Goal: Task Accomplishment & Management: Manage account settings

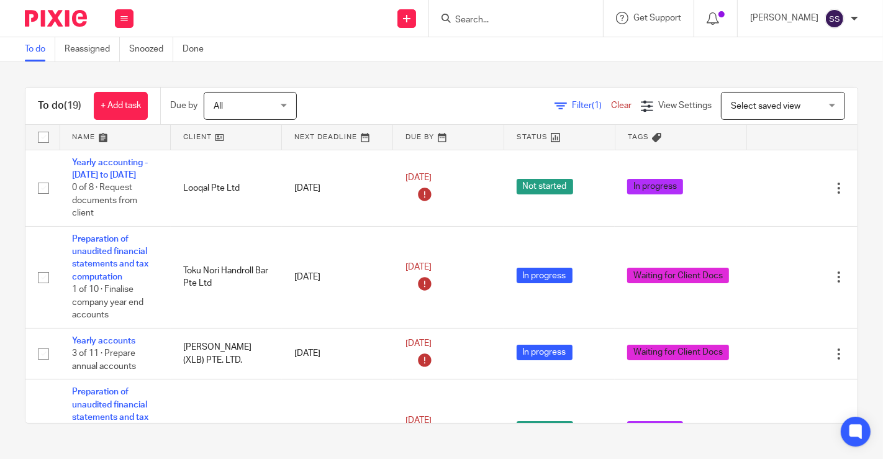
click at [216, 136] on link at bounding box center [226, 137] width 110 height 25
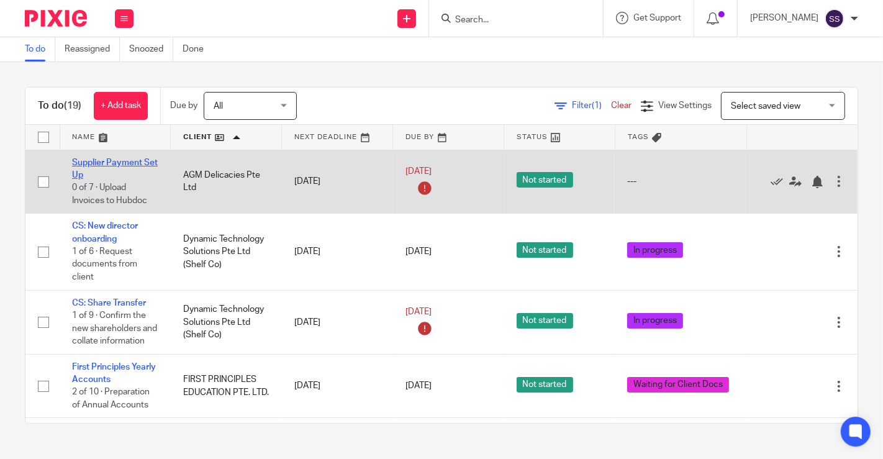
click at [118, 161] on link "Supplier Payment Set Up" at bounding box center [115, 168] width 86 height 21
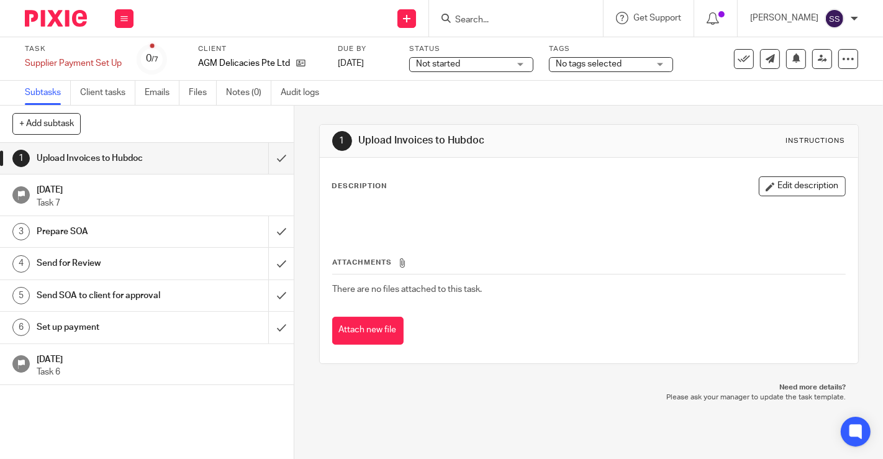
click at [635, 68] on span "No tags selected" at bounding box center [602, 64] width 93 height 13
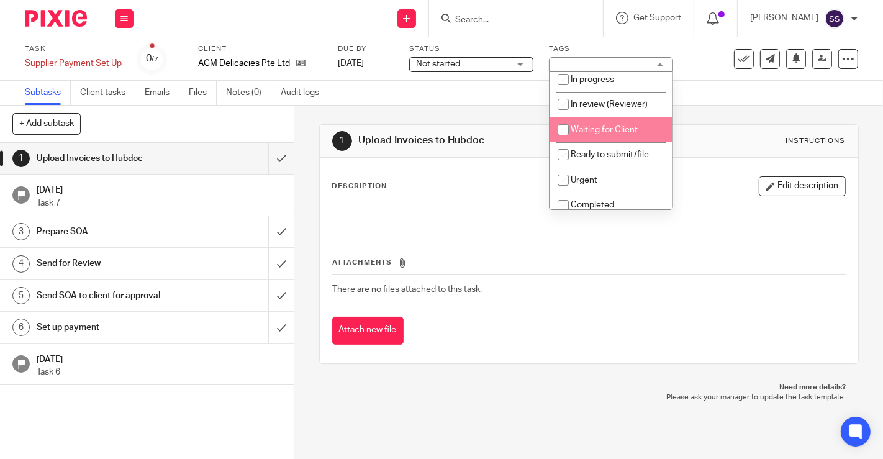
scroll to position [47, 0]
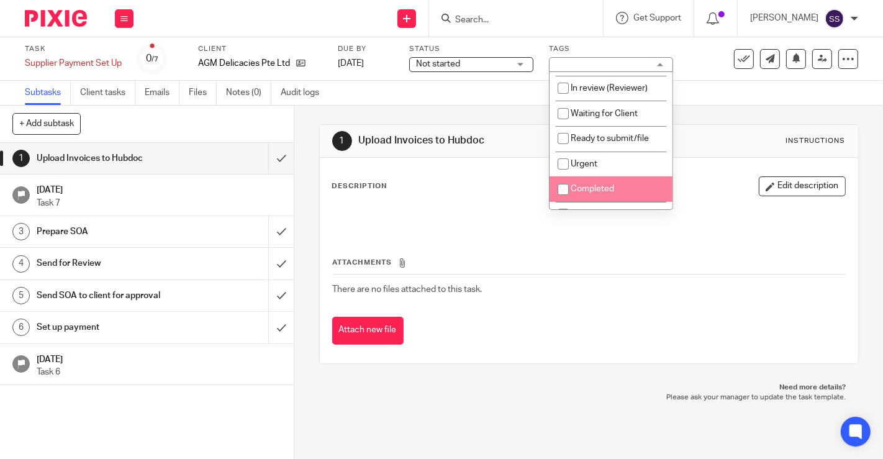
click at [580, 193] on span "Completed" at bounding box center [591, 188] width 43 height 9
checkbox input "true"
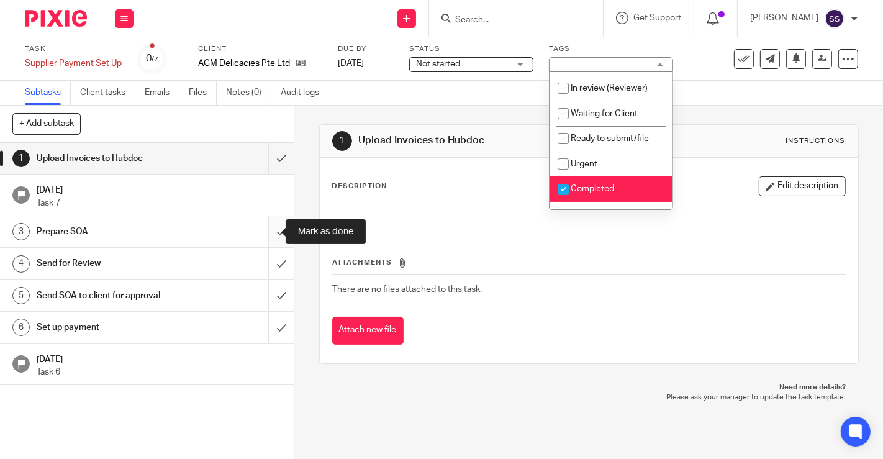
click at [274, 236] on input "submit" at bounding box center [147, 231] width 294 height 31
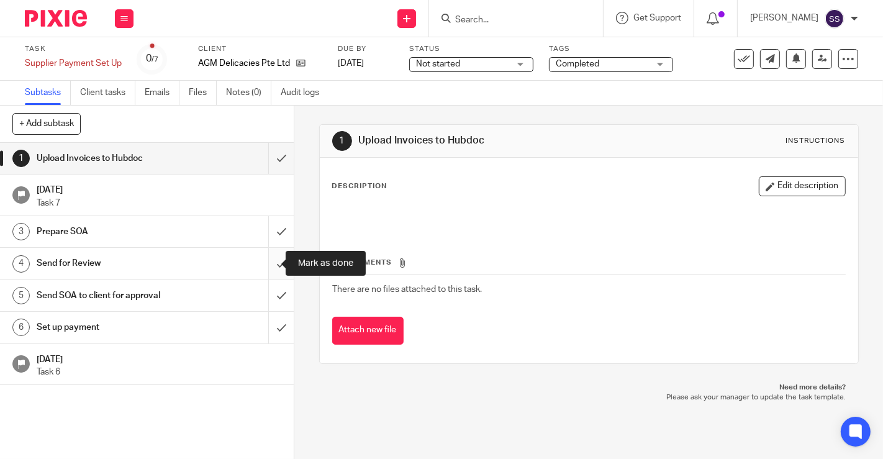
click at [276, 270] on input "submit" at bounding box center [147, 263] width 294 height 31
click at [269, 294] on input "submit" at bounding box center [147, 295] width 294 height 31
click at [269, 331] on input "submit" at bounding box center [147, 327] width 294 height 31
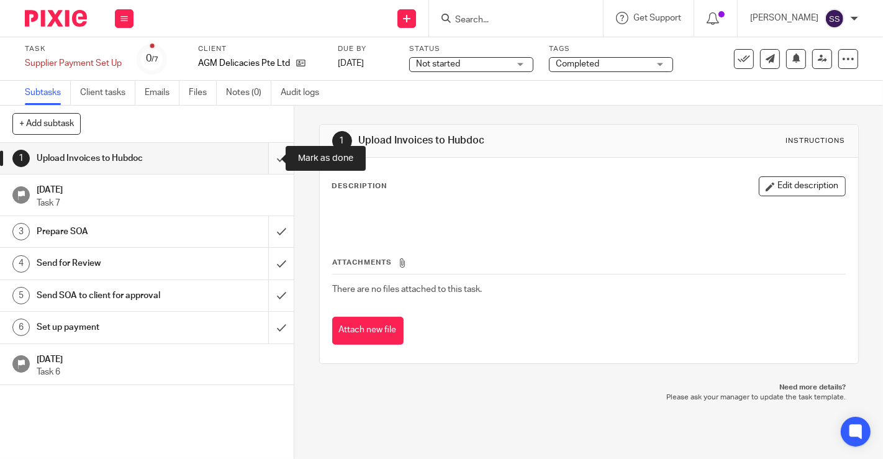
click at [274, 166] on input "submit" at bounding box center [147, 158] width 294 height 31
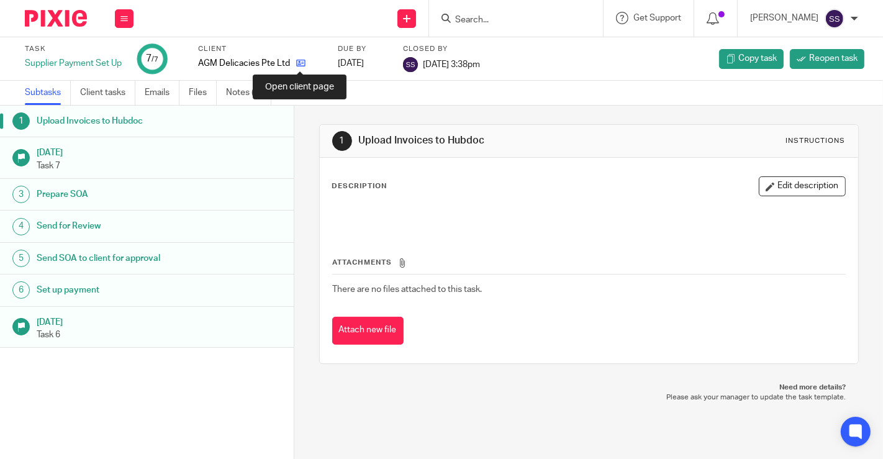
click at [300, 64] on icon at bounding box center [300, 62] width 9 height 9
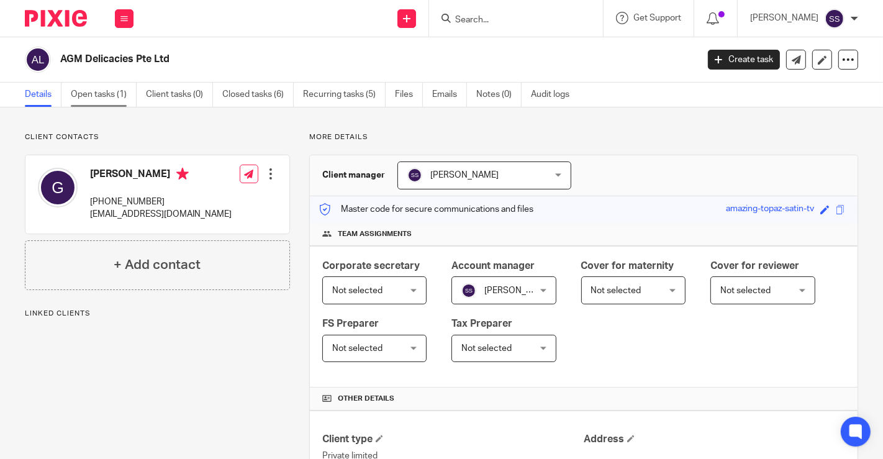
click at [91, 91] on link "Open tasks (1)" at bounding box center [104, 95] width 66 height 24
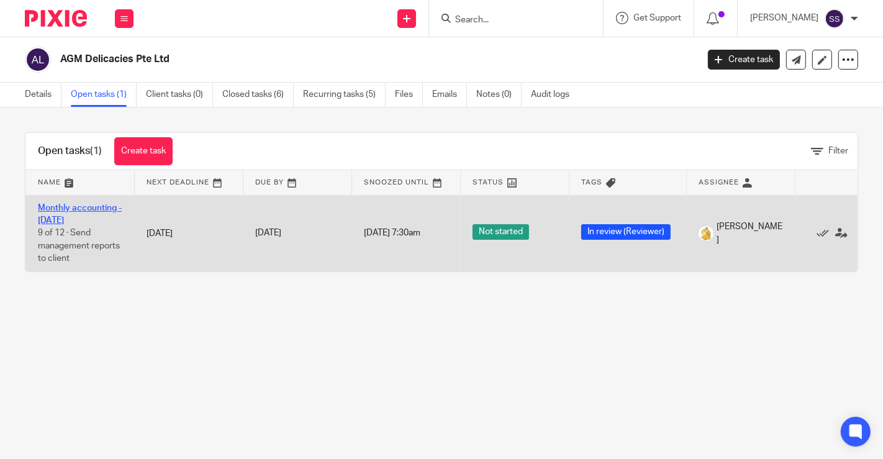
click at [90, 204] on link "Monthly accounting - [DATE]" at bounding box center [80, 214] width 84 height 21
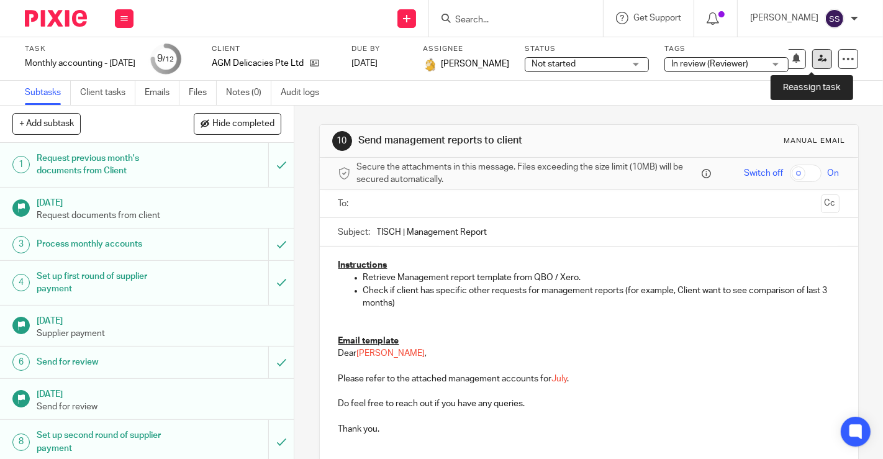
click at [817, 58] on icon at bounding box center [821, 58] width 9 height 9
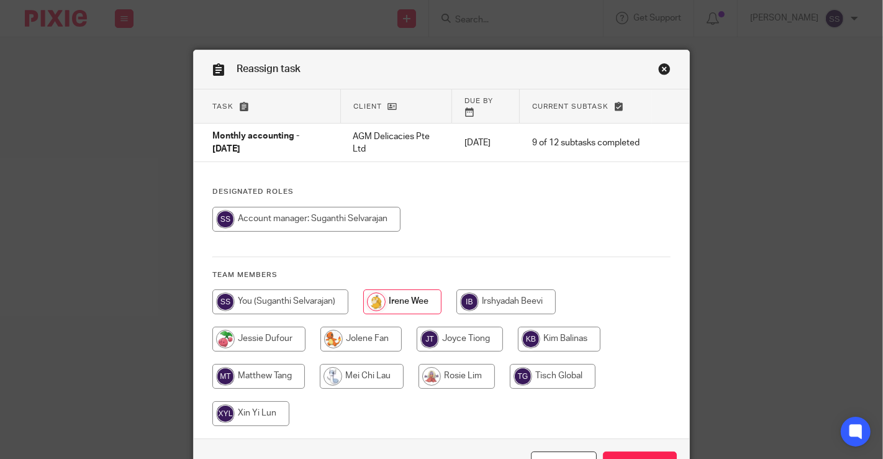
click at [307, 208] on input "radio" at bounding box center [306, 219] width 188 height 25
radio input "true"
drag, startPoint x: 621, startPoint y: 448, endPoint x: 572, endPoint y: 439, distance: 50.5
click at [621, 451] on input "Reassign" at bounding box center [640, 464] width 74 height 27
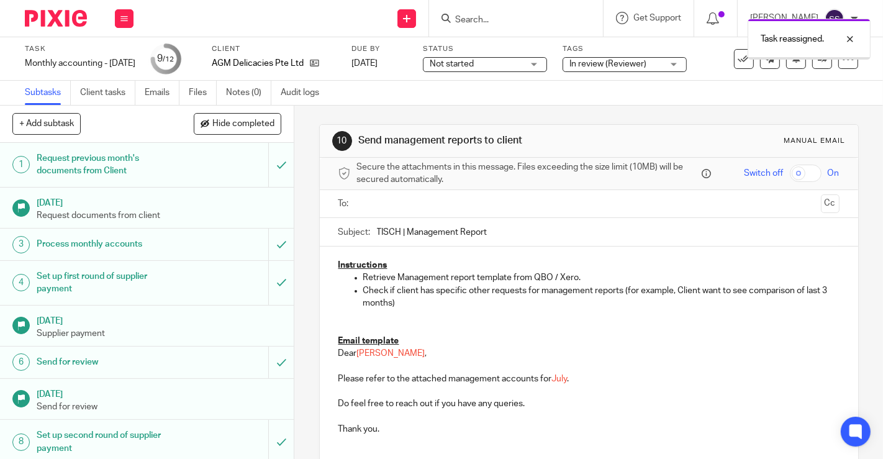
click at [597, 62] on span "In review (Reviewer)" at bounding box center [607, 64] width 77 height 9
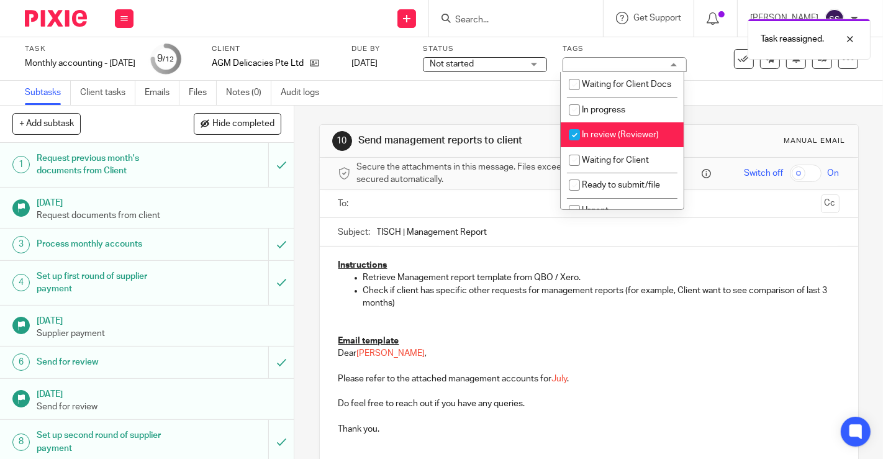
click at [576, 145] on input "checkbox" at bounding box center [574, 135] width 24 height 24
checkbox input "false"
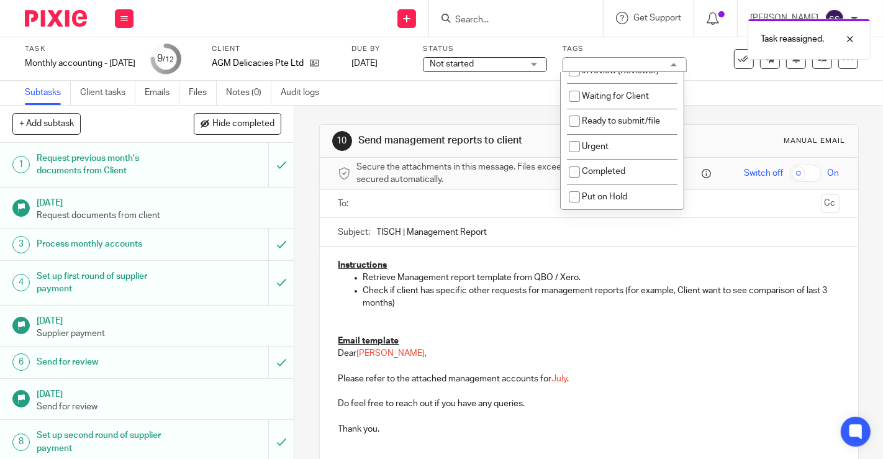
scroll to position [76, 0]
click at [612, 167] on li "Completed" at bounding box center [621, 171] width 123 height 25
checkbox input "true"
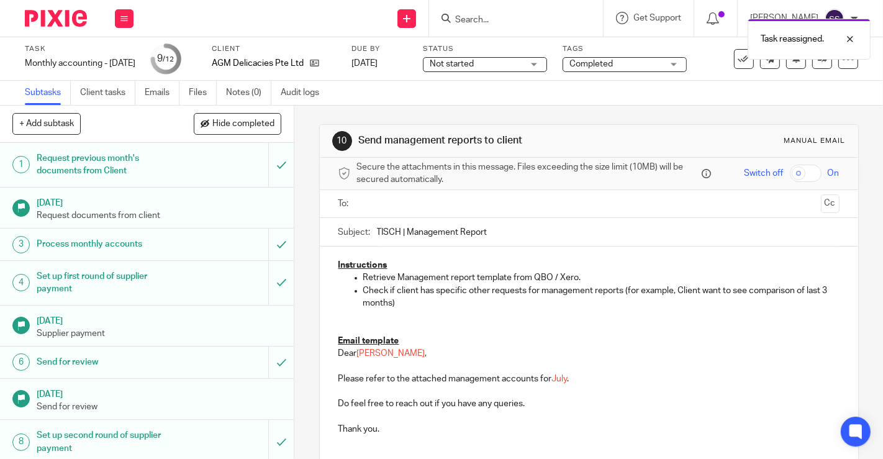
scroll to position [172, 0]
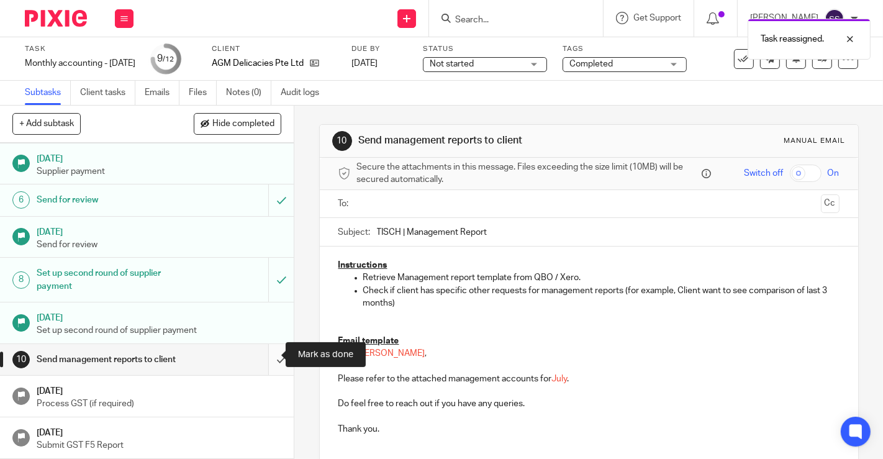
click at [264, 349] on input "submit" at bounding box center [147, 359] width 294 height 31
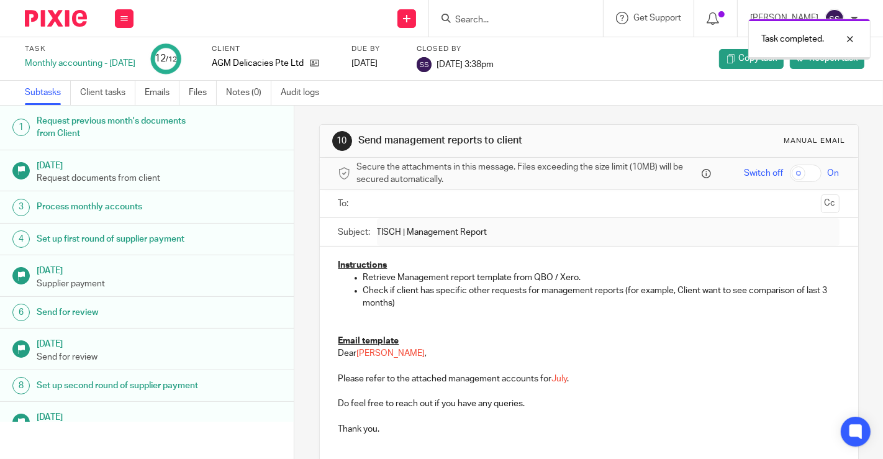
drag, startPoint x: 855, startPoint y: 37, endPoint x: 738, endPoint y: 29, distance: 117.6
click at [847, 38] on div at bounding box center [841, 39] width 34 height 15
click at [709, 24] on div "Task completed." at bounding box center [655, 35] width 429 height 47
click at [706, 19] on icon at bounding box center [712, 18] width 12 height 12
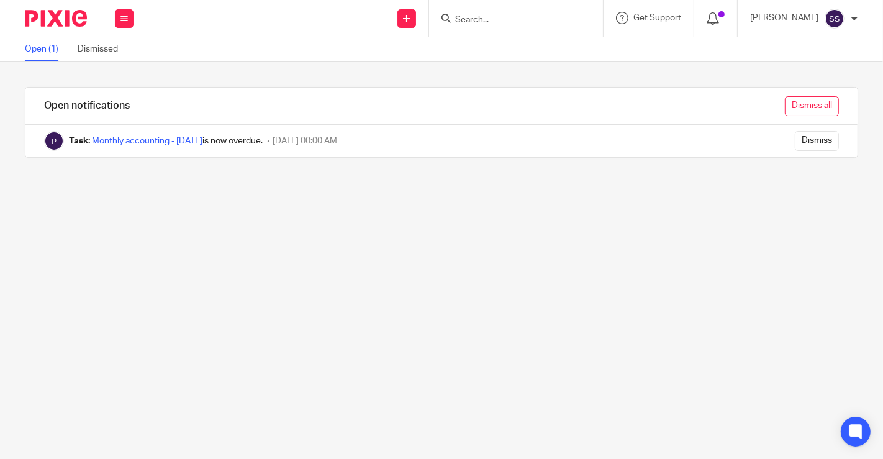
click at [798, 106] on input "Dismiss all" at bounding box center [812, 106] width 54 height 20
